Goal: Transaction & Acquisition: Purchase product/service

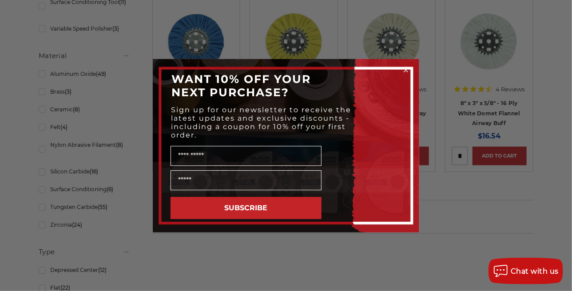
scroll to position [621, 0]
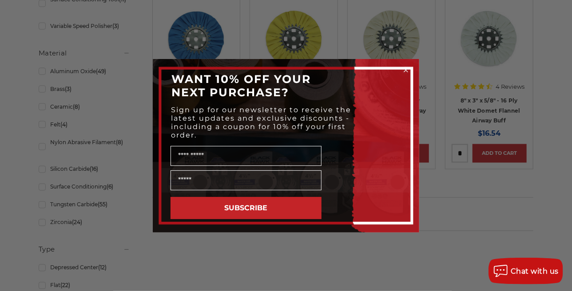
click at [404, 70] on circle "Close dialog" at bounding box center [406, 70] width 8 height 8
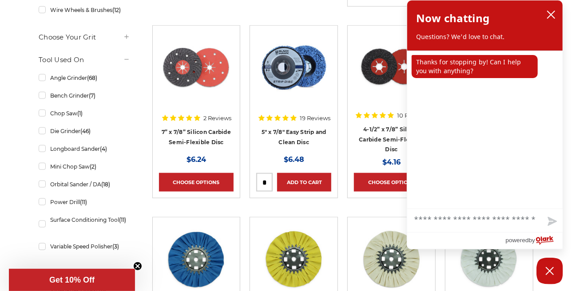
scroll to position [400, 0]
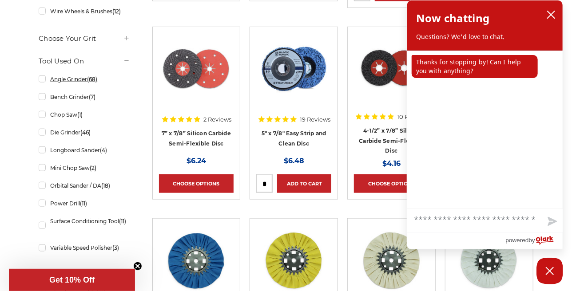
click at [75, 87] on link "Angle Grinder (68)" at bounding box center [84, 79] width 91 height 16
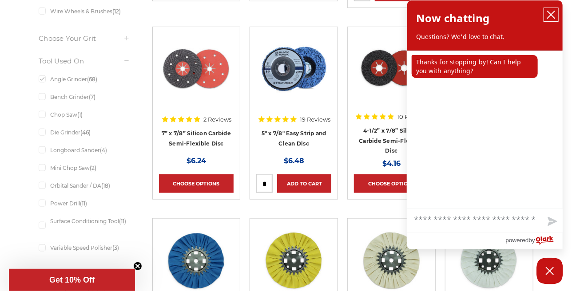
click at [551, 12] on icon "close chatbox" at bounding box center [550, 14] width 9 height 9
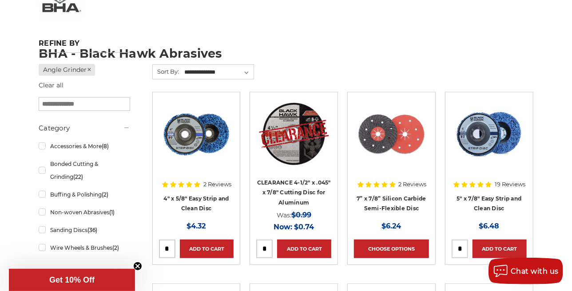
scroll to position [89, 0]
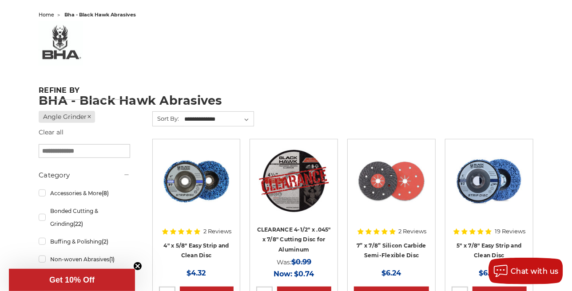
click at [90, 150] on input "search" at bounding box center [84, 151] width 91 height 14
type input "******"
click at [87, 150] on input "******" at bounding box center [84, 151] width 91 height 14
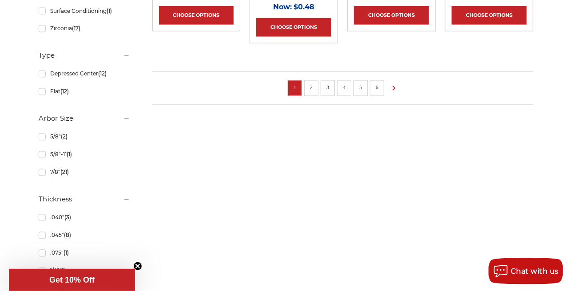
scroll to position [755, 0]
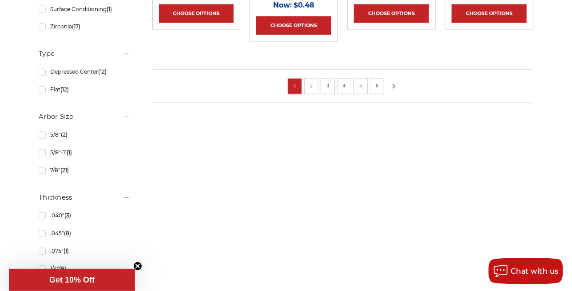
click at [393, 91] on icon at bounding box center [393, 87] width 11 height 10
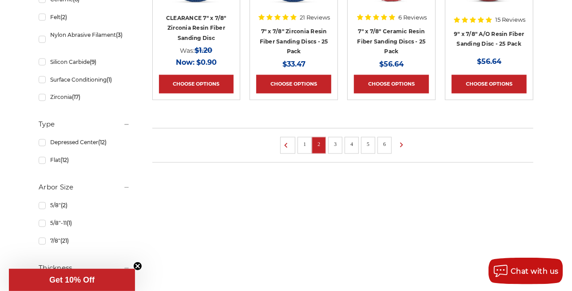
scroll to position [710, 0]
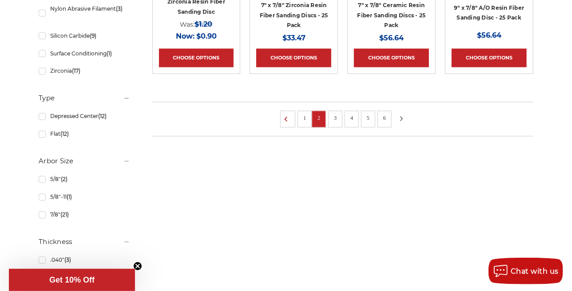
click at [401, 124] on icon at bounding box center [401, 119] width 11 height 10
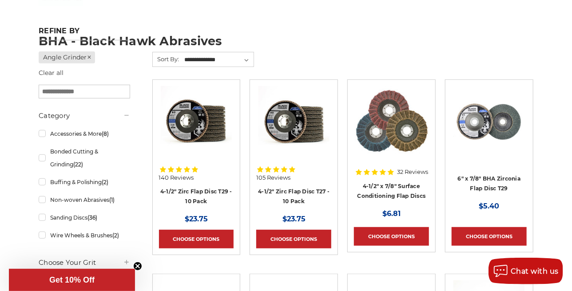
scroll to position [178, 0]
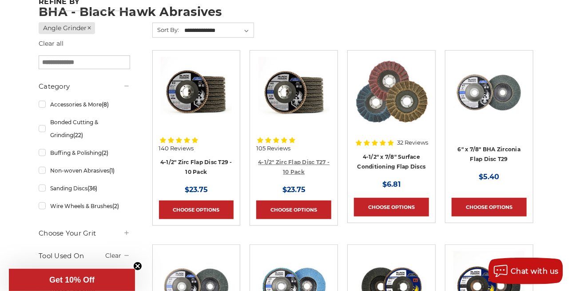
click at [293, 162] on link "4-1/2" Zirc Flap Disc T27 - 10 Pack" at bounding box center [293, 167] width 71 height 17
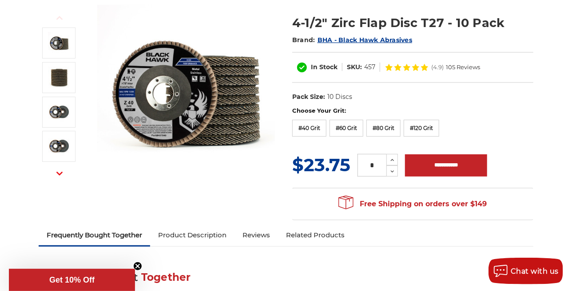
scroll to position [133, 0]
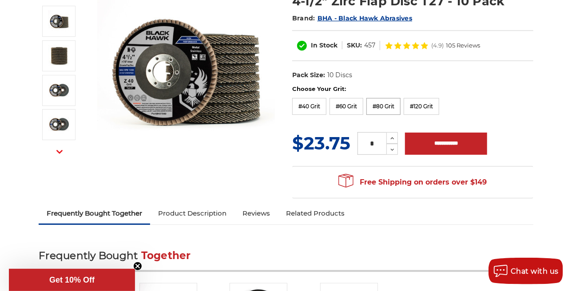
click at [388, 109] on label "#80 Grit" at bounding box center [383, 106] width 34 height 17
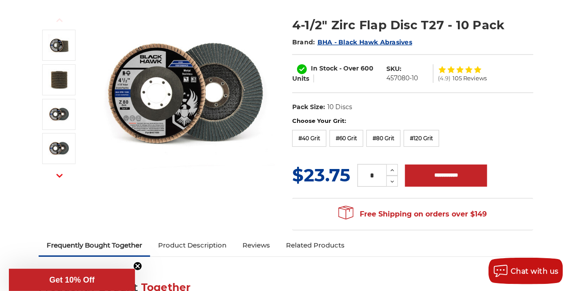
scroll to position [89, 0]
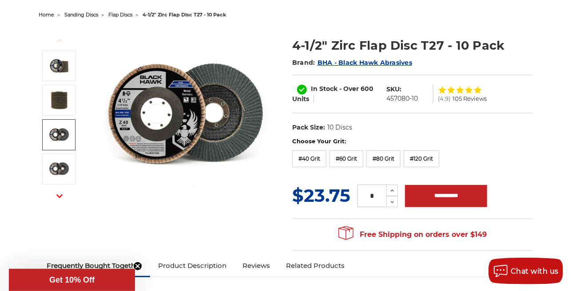
click at [65, 131] on img at bounding box center [59, 135] width 22 height 22
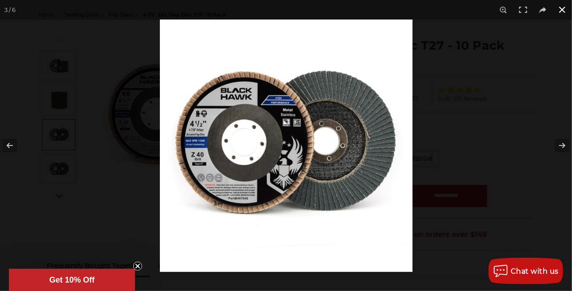
click at [564, 10] on button at bounding box center [562, 10] width 20 height 20
